Goal: Task Accomplishment & Management: Use online tool/utility

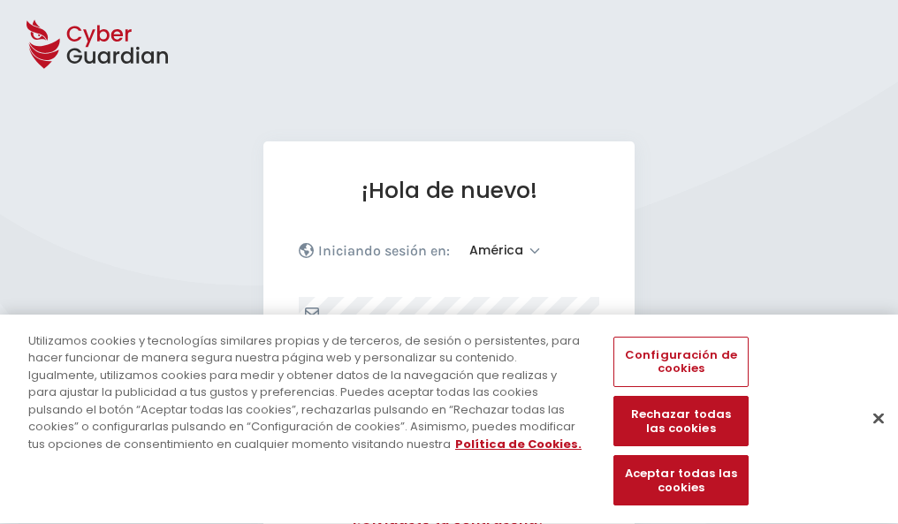
select select "América"
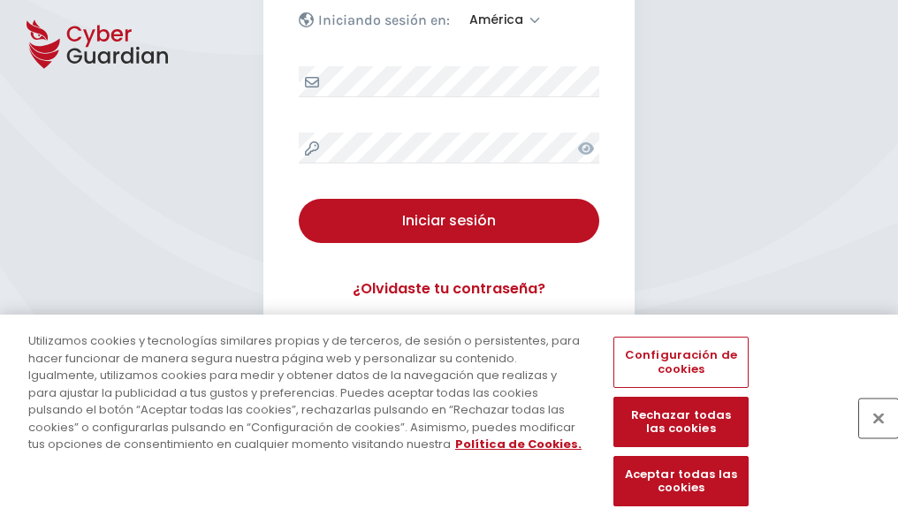
click at [870, 437] on button "Cerrar" at bounding box center [878, 418] width 39 height 39
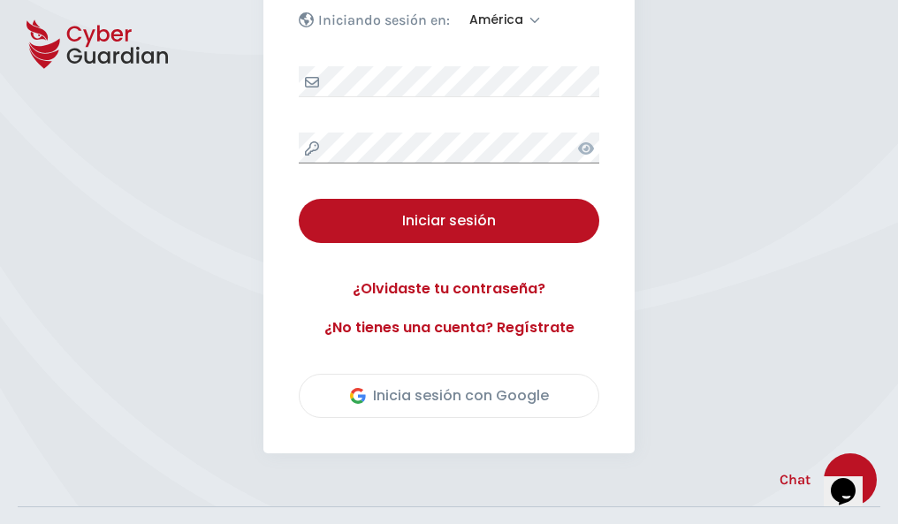
scroll to position [401, 0]
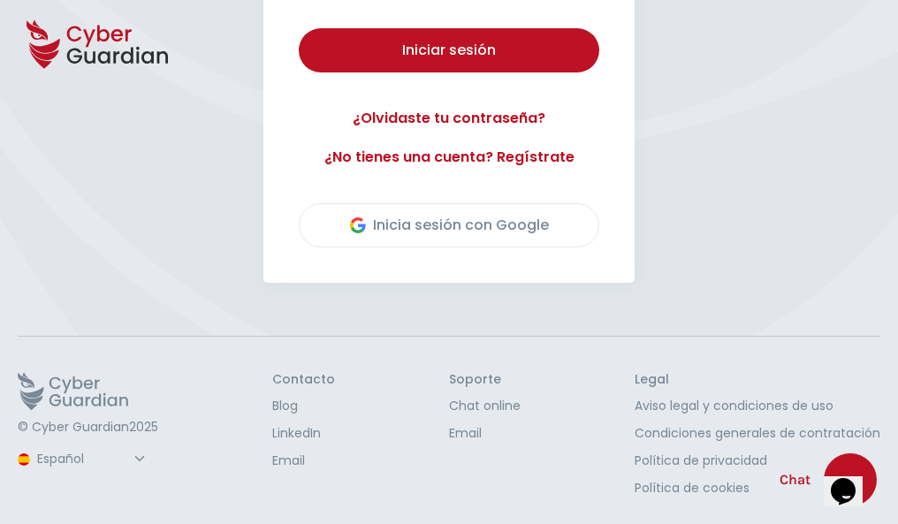
click at [299, 28] on button "Iniciar sesión" at bounding box center [449, 50] width 301 height 44
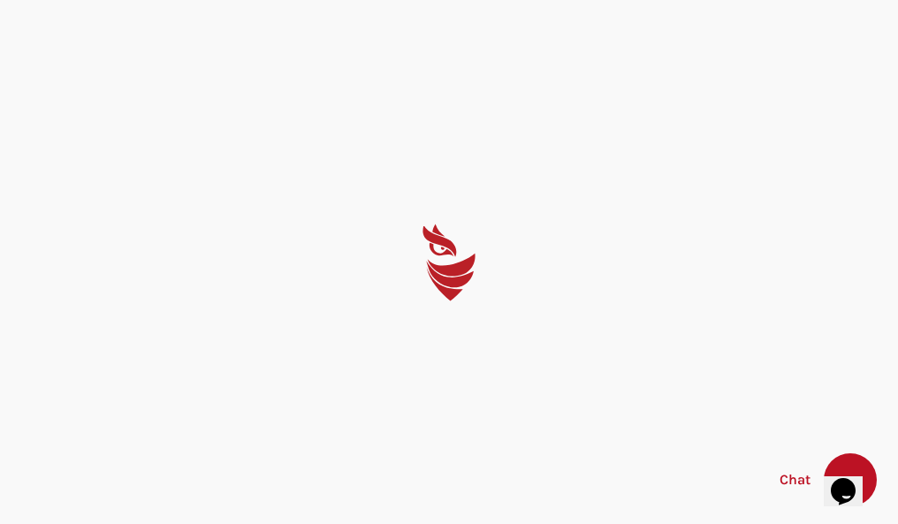
scroll to position [0, 0]
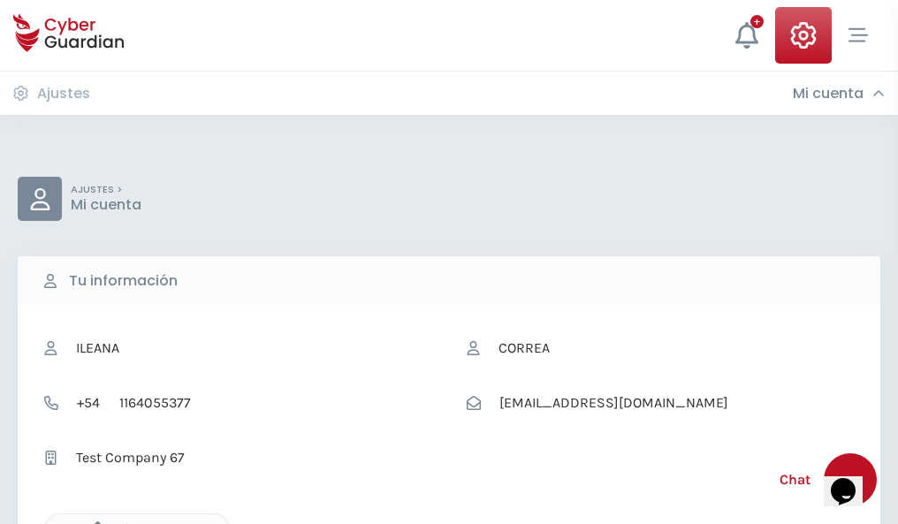
click at [93, 523] on icon "button" at bounding box center [93, 529] width 15 height 15
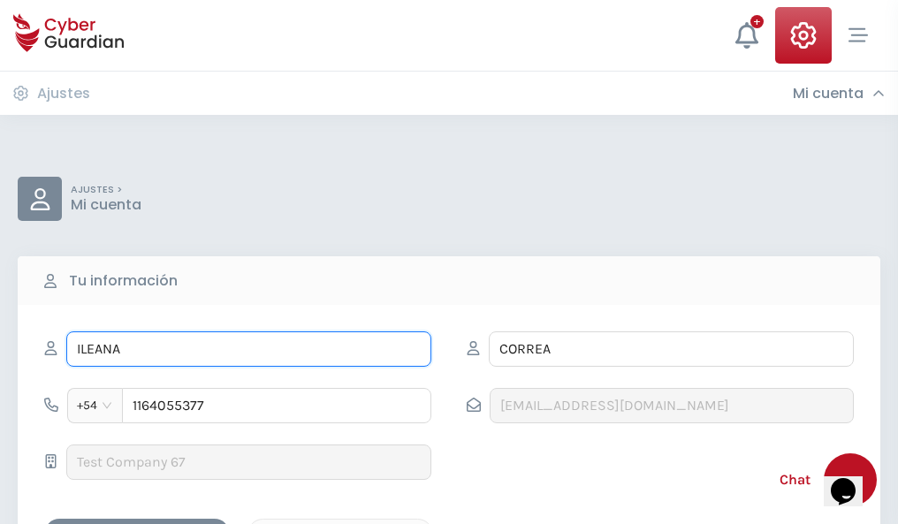
click at [248, 349] on input "ILEANA" at bounding box center [248, 349] width 365 height 35
type input "I"
type input "Nicolasa"
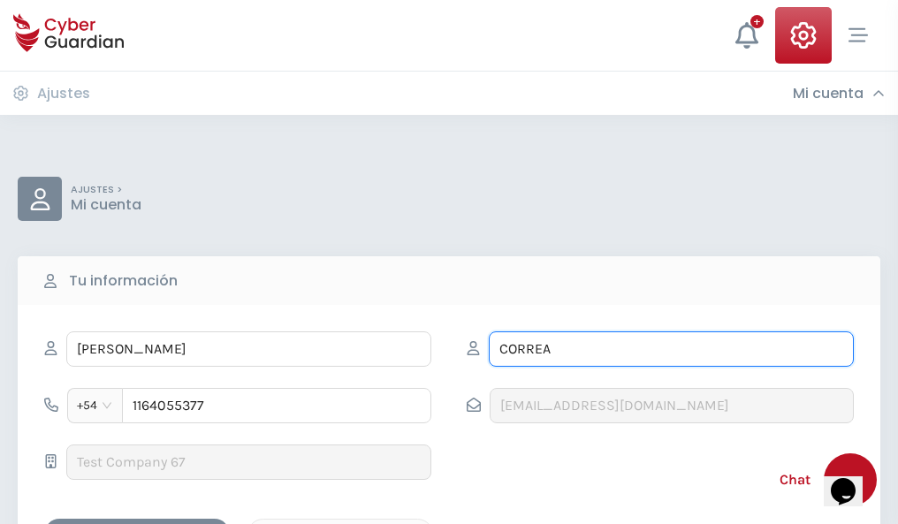
click at [671, 349] on input "CORREA" at bounding box center [671, 349] width 365 height 35
type input "C"
type input "Tapia"
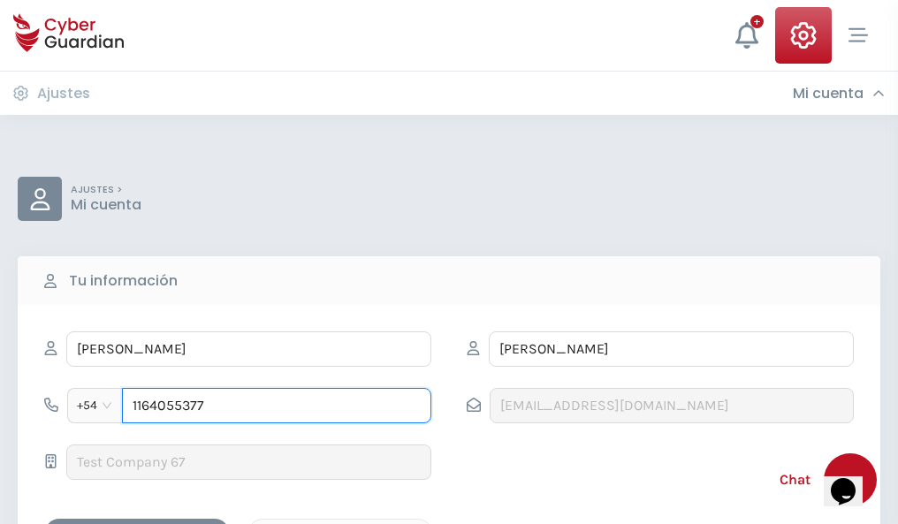
click at [277, 406] on input "1164055377" at bounding box center [276, 405] width 309 height 35
type input "1"
type input "4803278324"
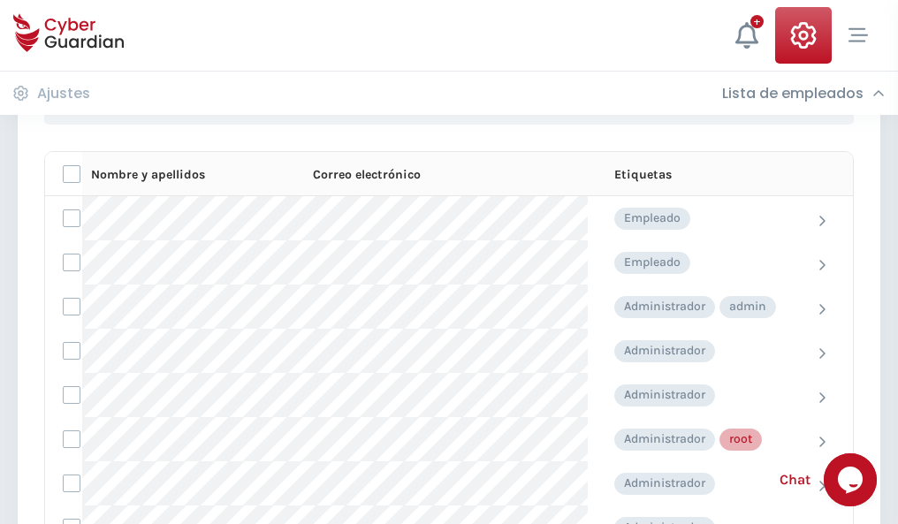
scroll to position [890, 0]
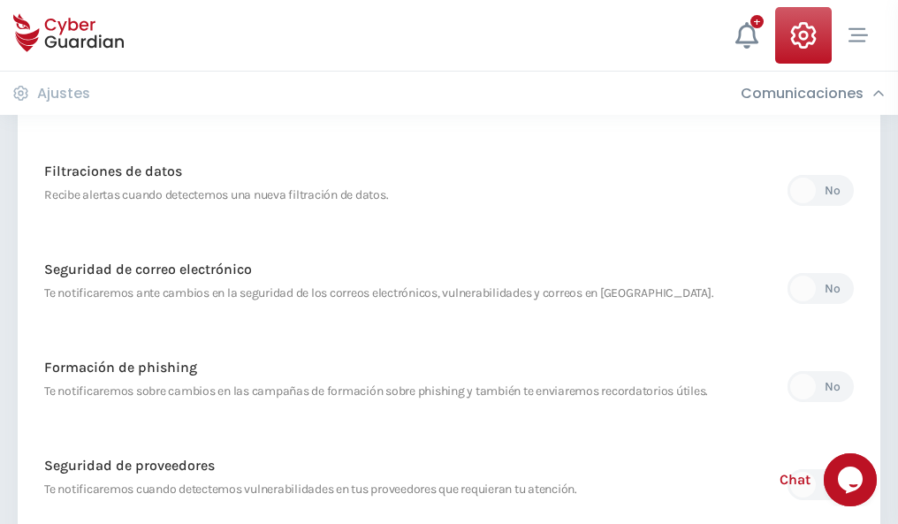
scroll to position [931, 0]
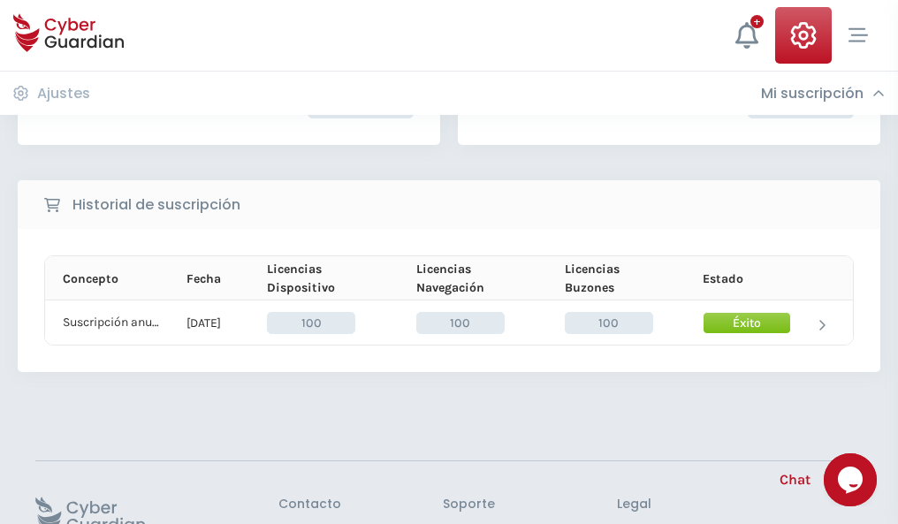
scroll to position [448, 0]
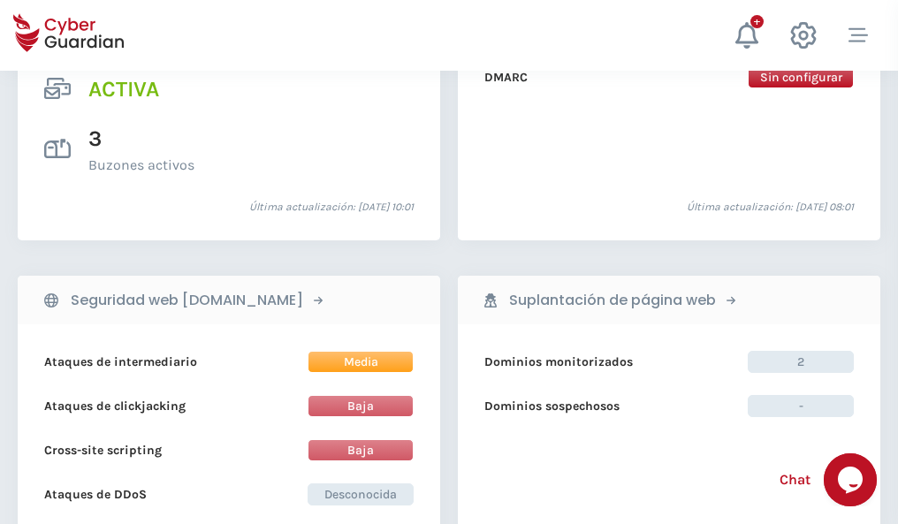
scroll to position [1797, 0]
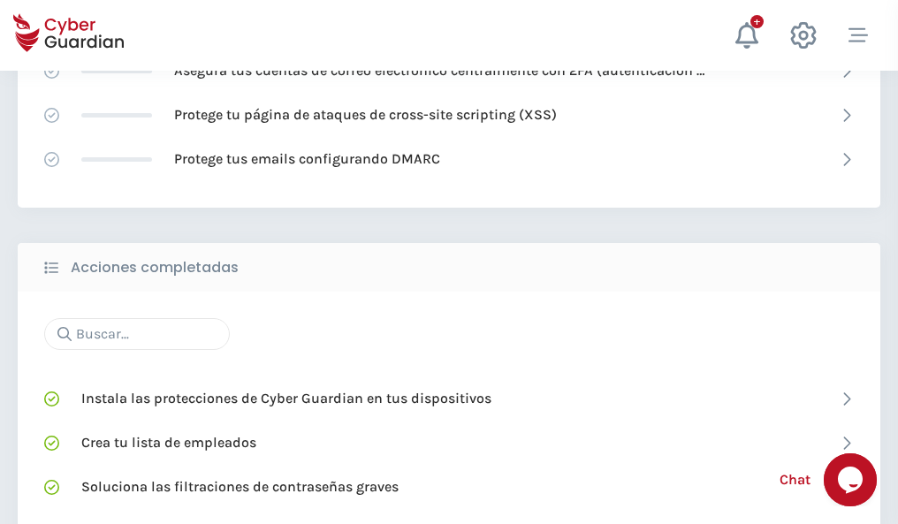
scroll to position [1178, 0]
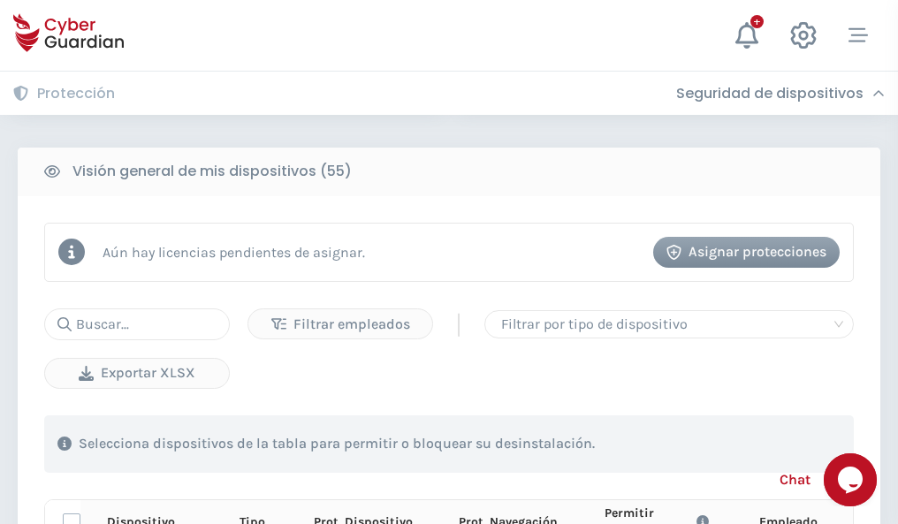
scroll to position [1562, 0]
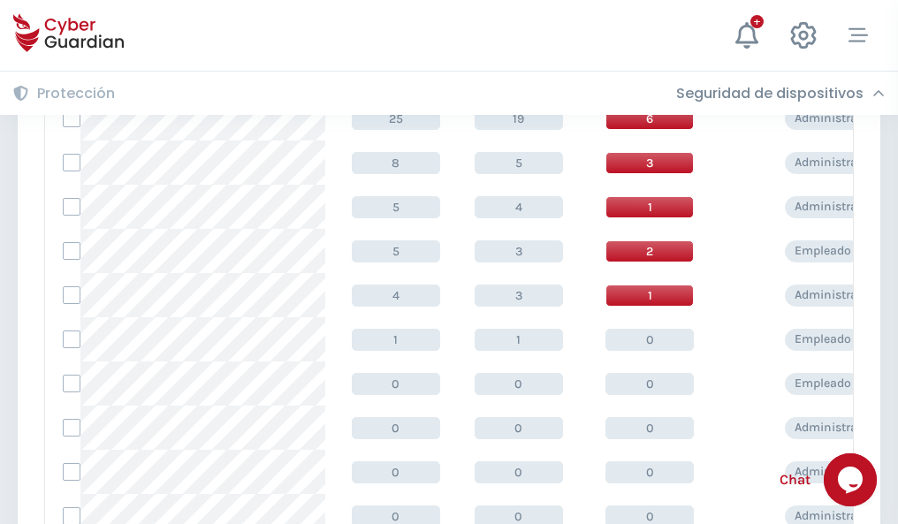
scroll to position [891, 0]
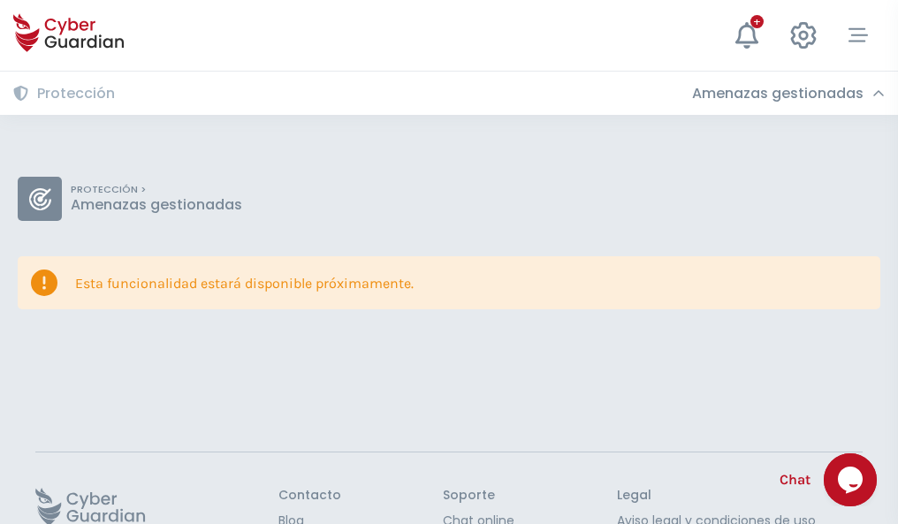
scroll to position [115, 0]
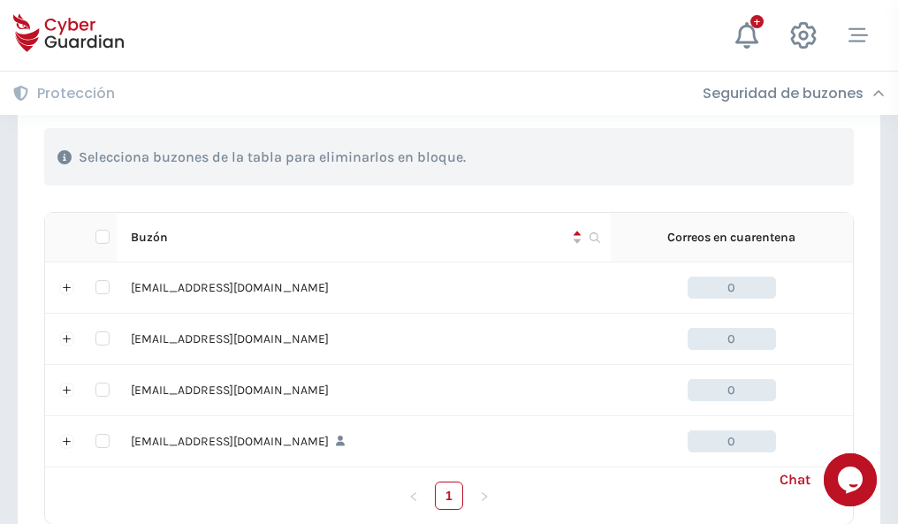
scroll to position [871, 0]
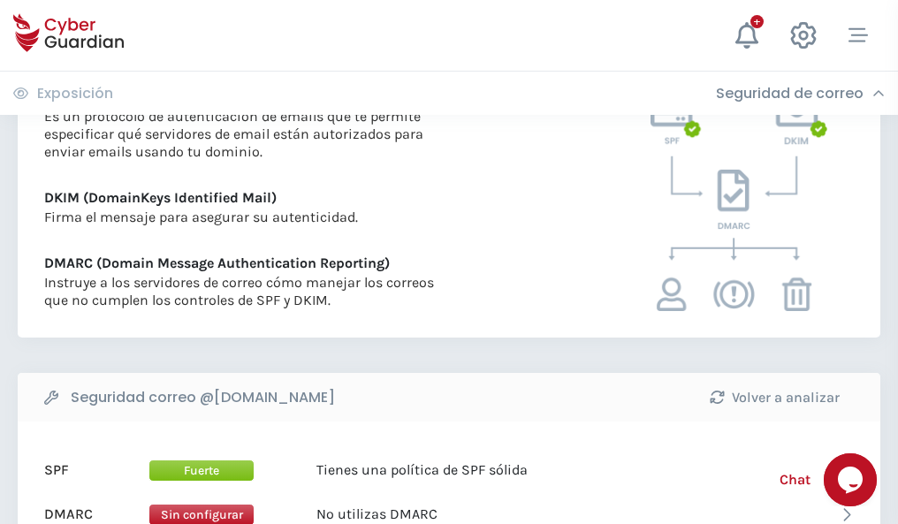
scroll to position [954, 0]
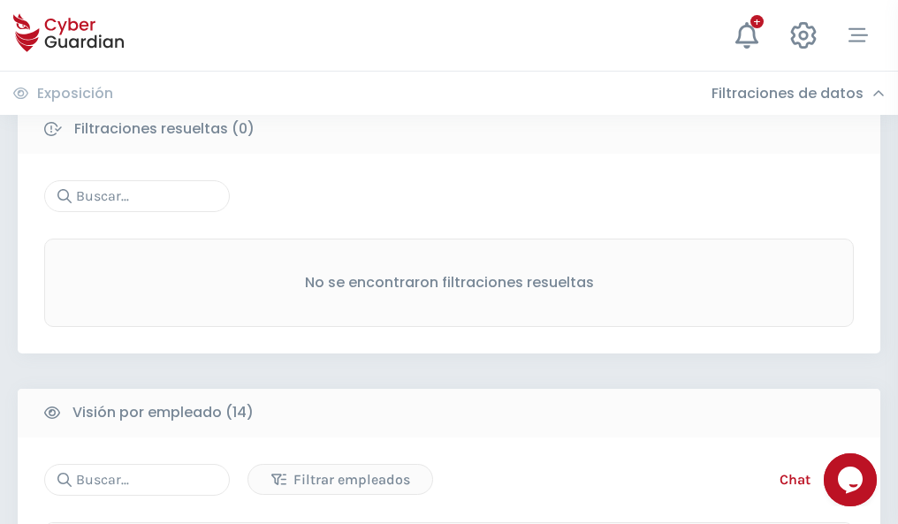
scroll to position [1597, 0]
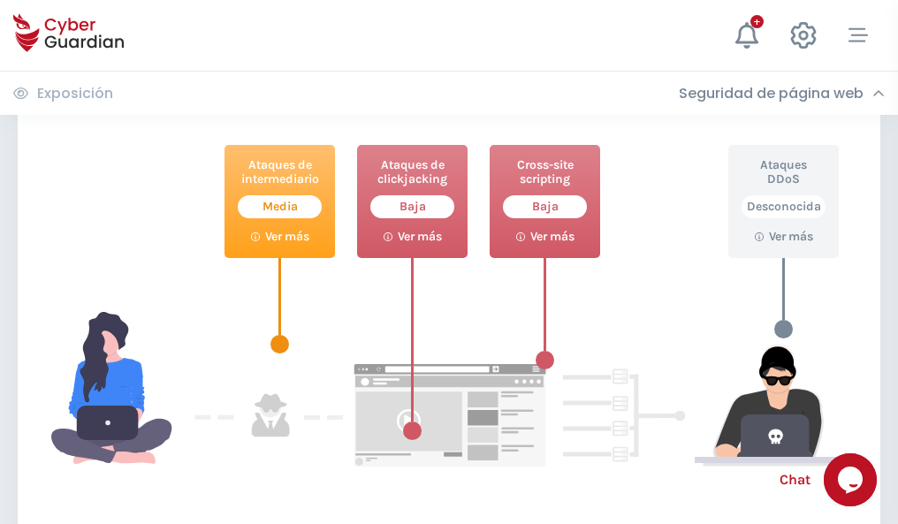
scroll to position [963, 0]
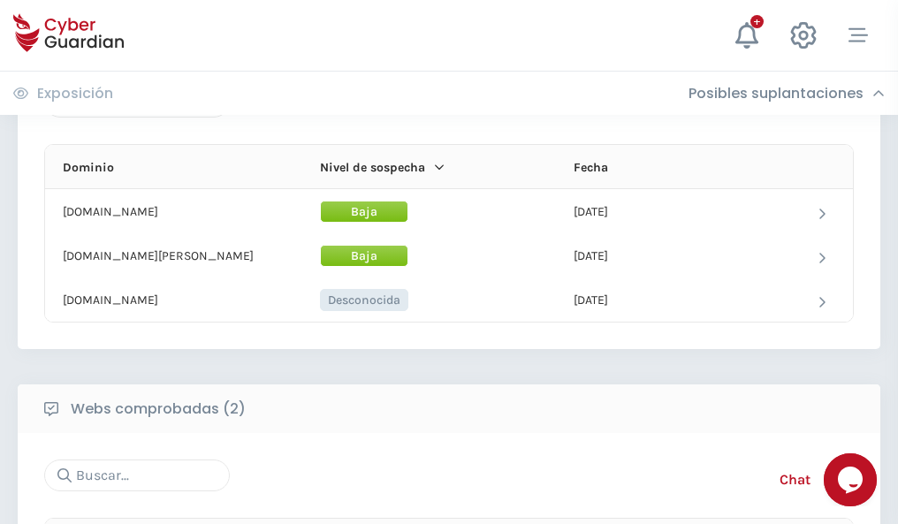
scroll to position [1061, 0]
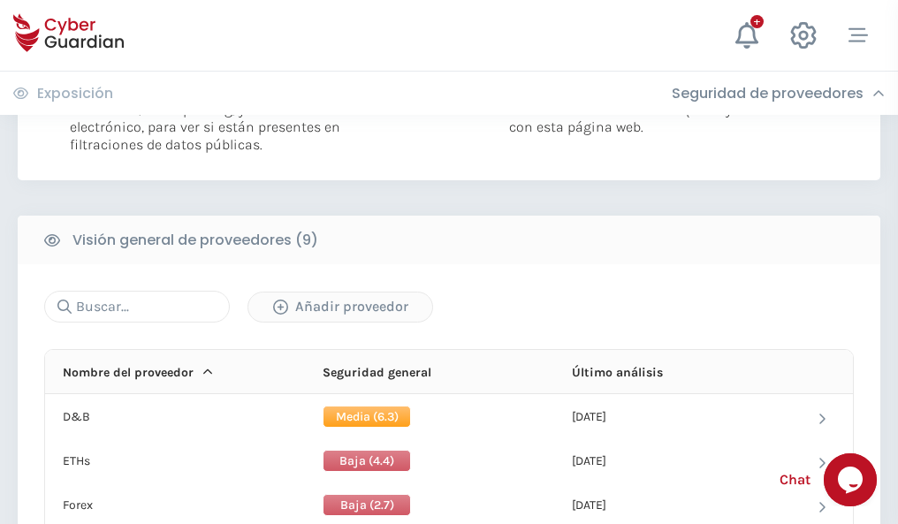
scroll to position [1272, 0]
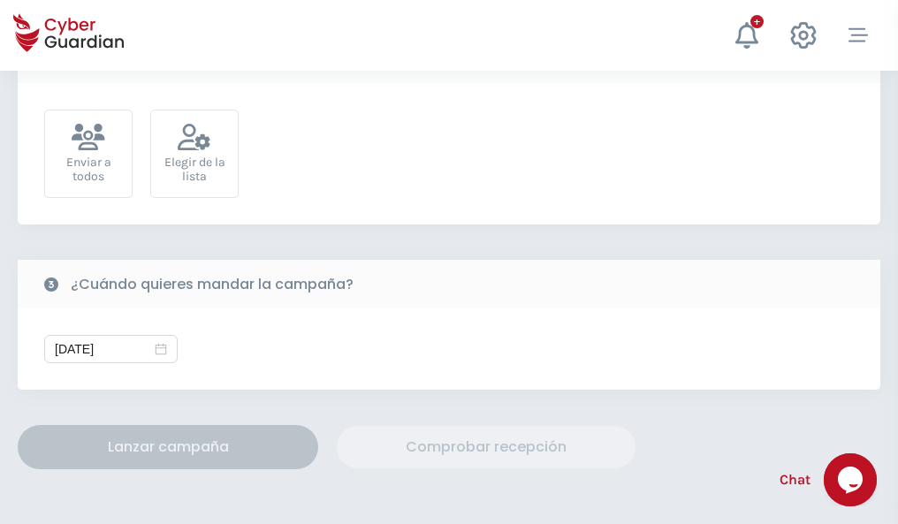
scroll to position [647, 0]
